Goal: Information Seeking & Learning: Learn about a topic

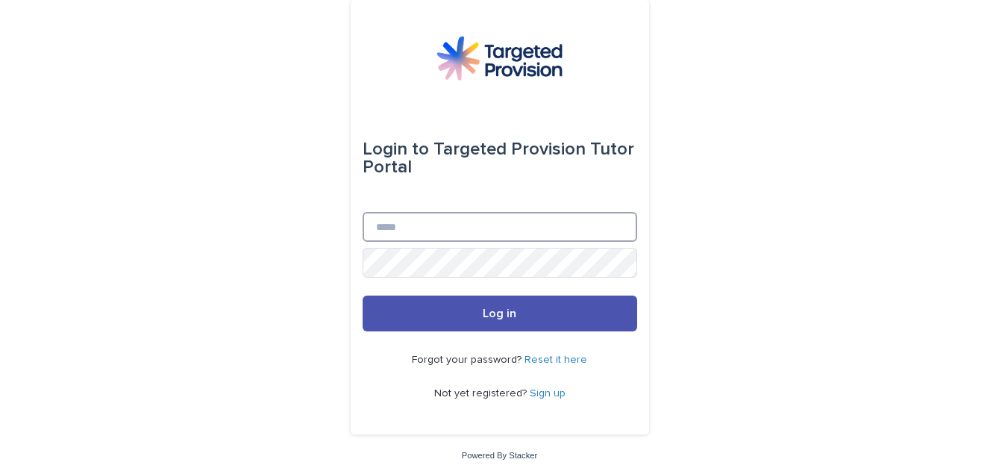
click at [474, 219] on input "Email" at bounding box center [500, 227] width 275 height 30
type input "**********"
click at [363, 295] on button "Log in" at bounding box center [500, 313] width 275 height 36
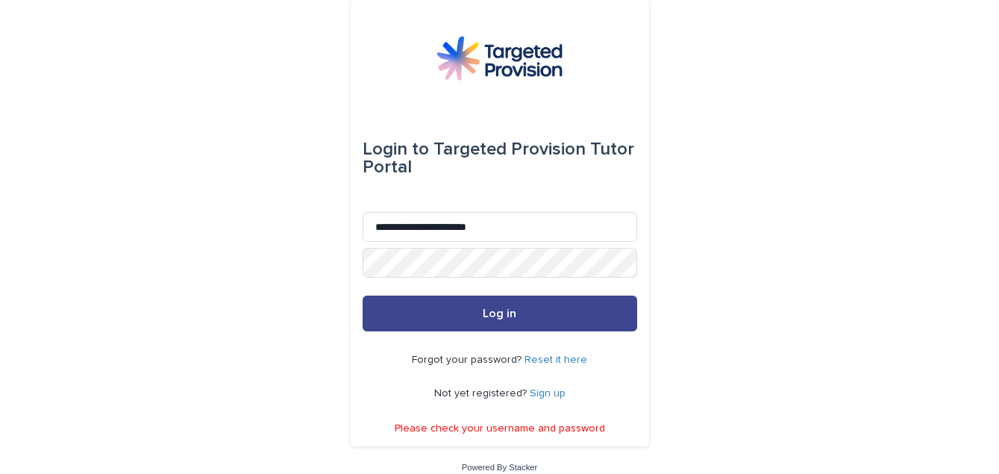
click at [469, 310] on button "Log in" at bounding box center [500, 313] width 275 height 36
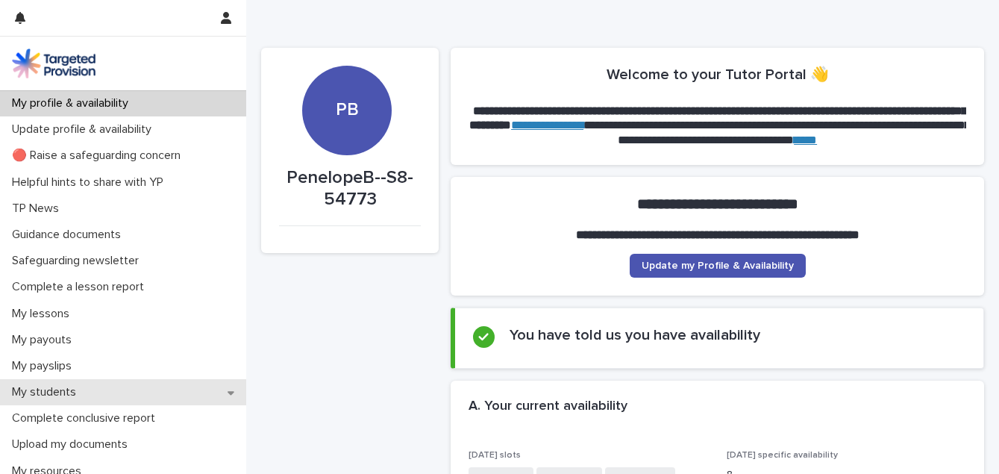
click at [94, 386] on div "My students" at bounding box center [123, 392] width 246 height 26
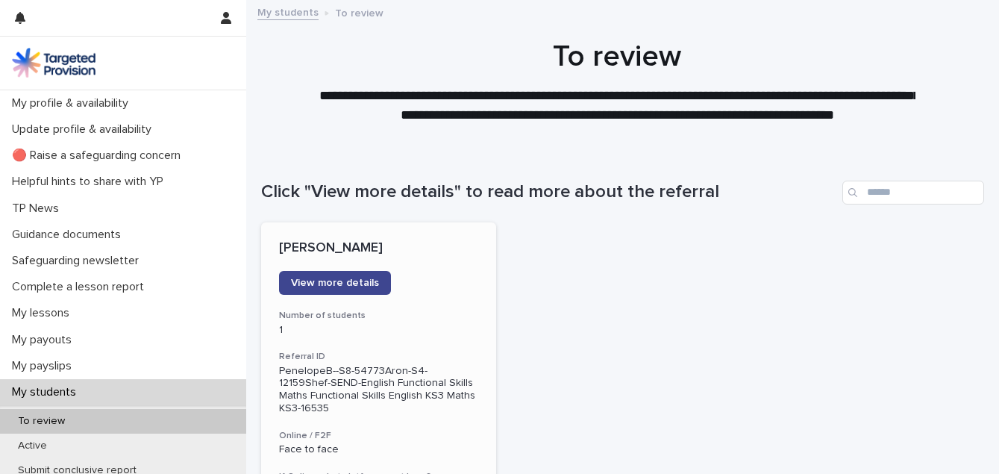
click at [340, 278] on span "View more details" at bounding box center [335, 283] width 88 height 10
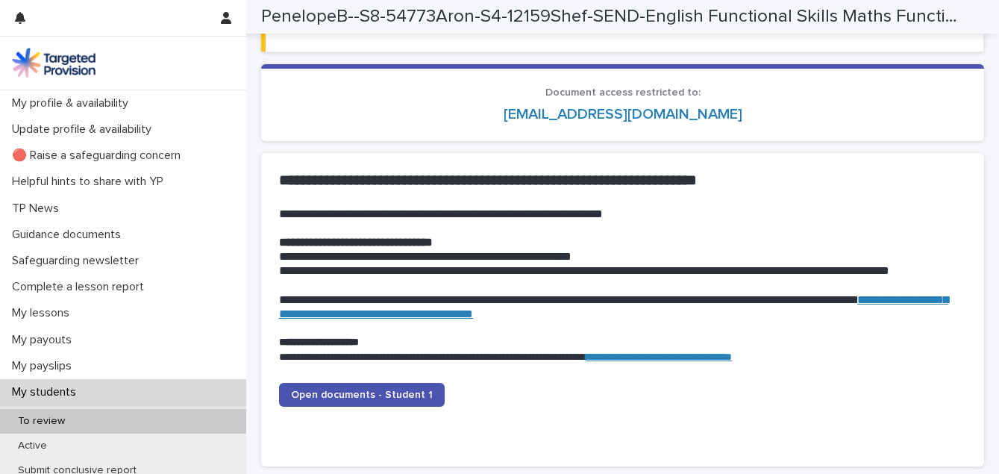
scroll to position [1452, 0]
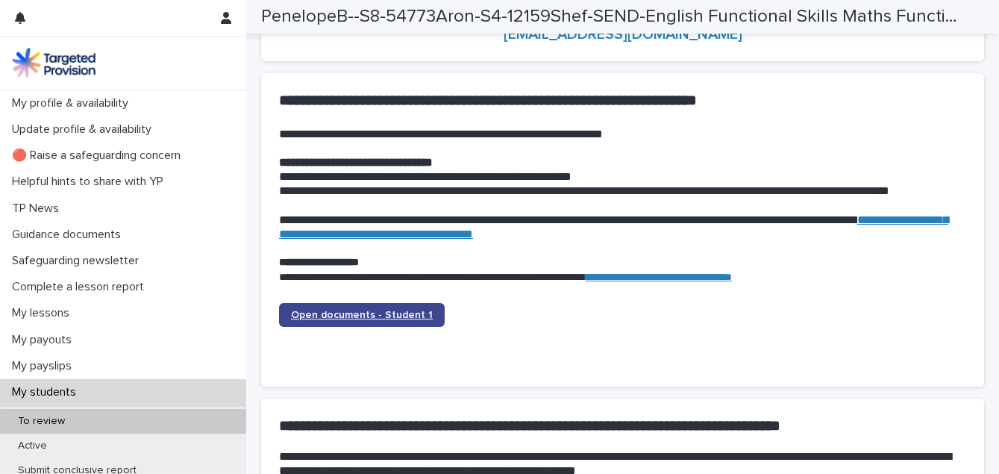
click at [395, 310] on span "Open documents - Student 1" at bounding box center [362, 315] width 142 height 10
click at [411, 310] on span "Open documents - Student 1" at bounding box center [362, 315] width 142 height 10
click at [367, 303] on link "Open documents - Student 1" at bounding box center [362, 315] width 166 height 24
click at [71, 395] on p "My students" at bounding box center [47, 392] width 82 height 14
